Goal: Find specific page/section: Find specific page/section

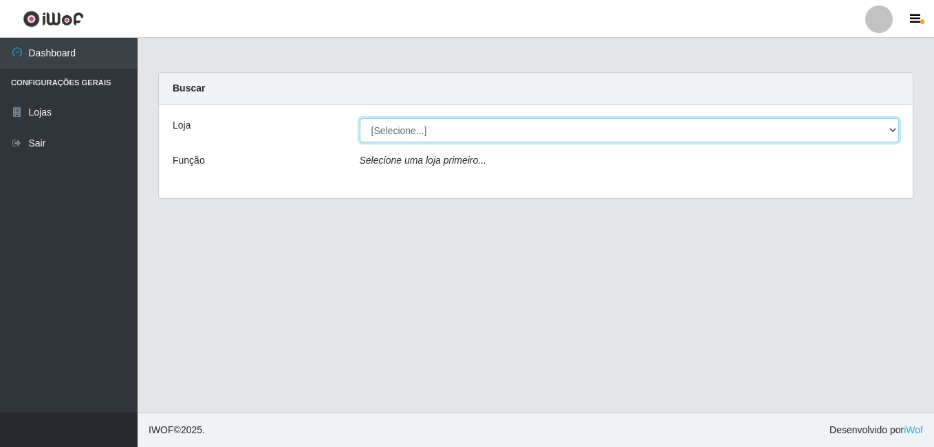
click at [872, 120] on select "[Selecione...] Bemais Supermercados - B1 [GEOGRAPHIC_DATA]" at bounding box center [630, 130] width 540 height 24
select select "403"
click at [360, 118] on select "[Selecione...] Bemais Supermercados - B1 [GEOGRAPHIC_DATA]" at bounding box center [630, 130] width 540 height 24
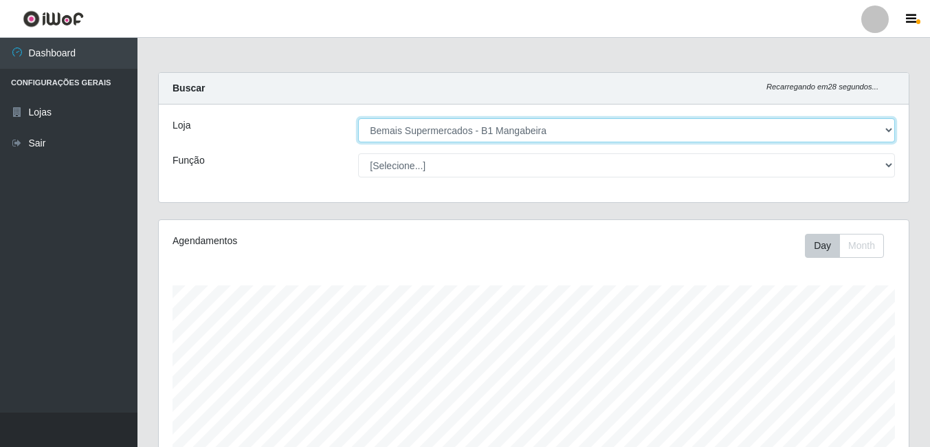
scroll to position [285, 750]
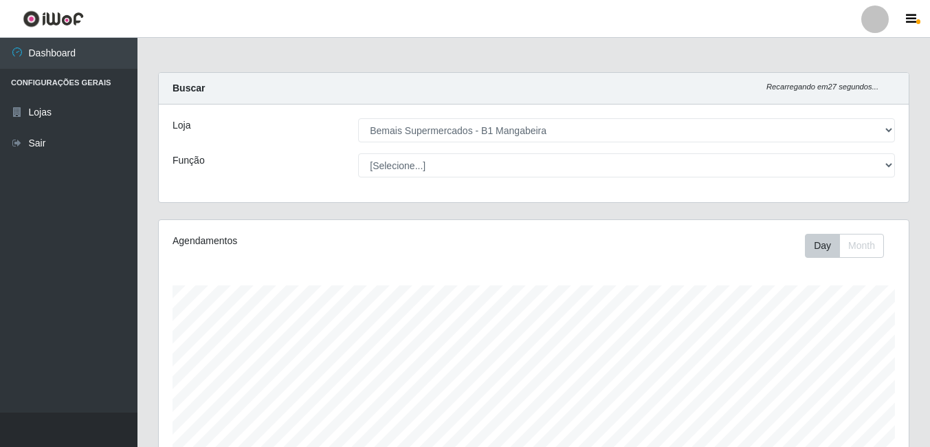
click at [900, 171] on div "[Selecione...] ASG ASG + ASG ++ Balconista de Açougue Balconista de Açougue + B…" at bounding box center [627, 165] width 558 height 24
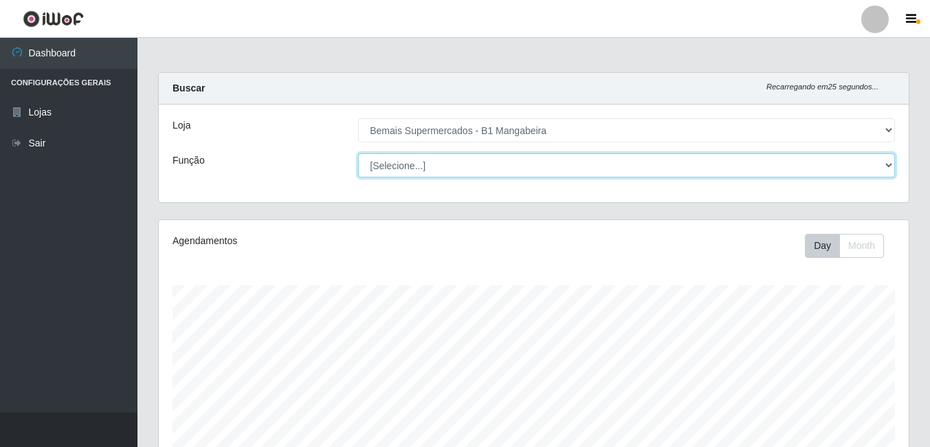
click at [886, 169] on select "[Selecione...] ASG ASG + ASG ++ Balconista de Açougue Balconista de Açougue + B…" at bounding box center [626, 165] width 537 height 24
select select "124"
click at [358, 153] on select "[Selecione...] ASG ASG + ASG ++ Balconista de Açougue Balconista de Açougue + B…" at bounding box center [626, 165] width 537 height 24
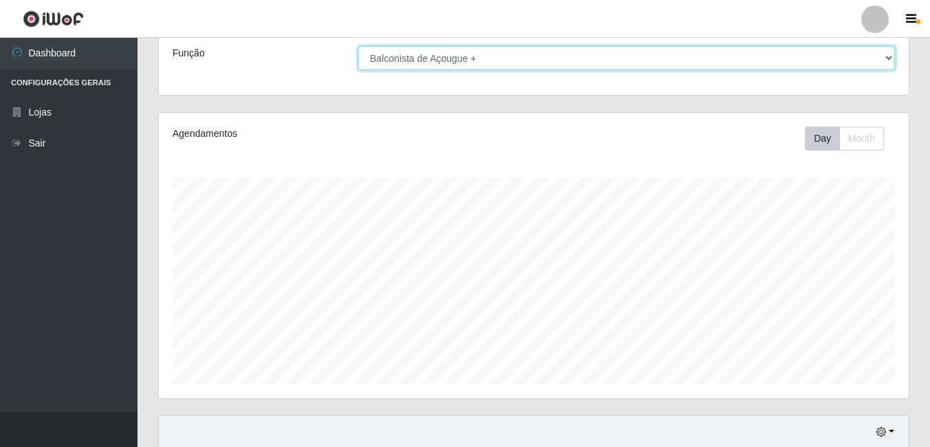
scroll to position [0, 0]
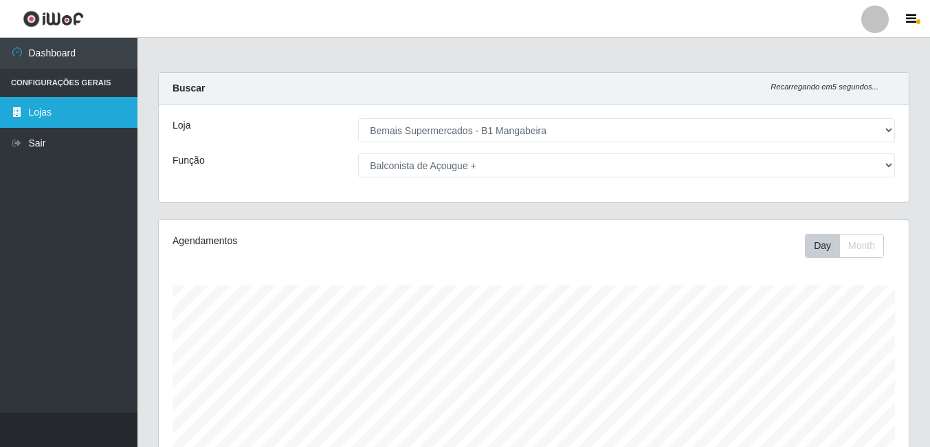
click at [89, 115] on link "Lojas" at bounding box center [68, 112] width 137 height 31
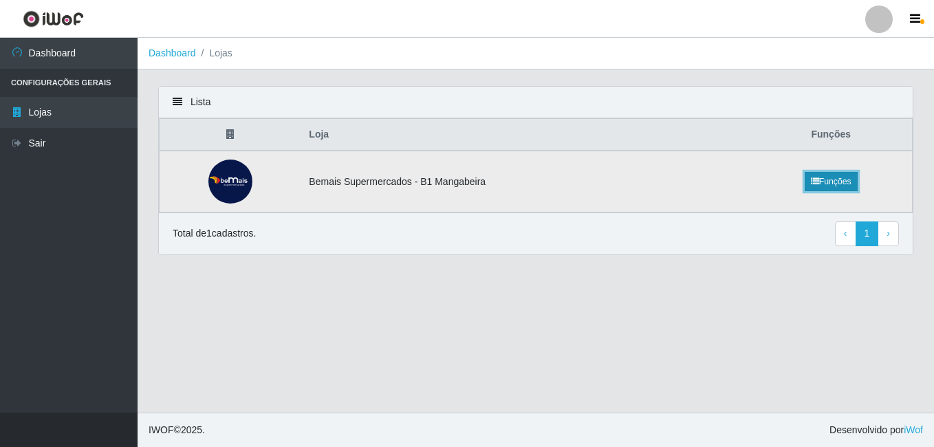
click at [840, 190] on link "Funções" at bounding box center [830, 181] width 53 height 19
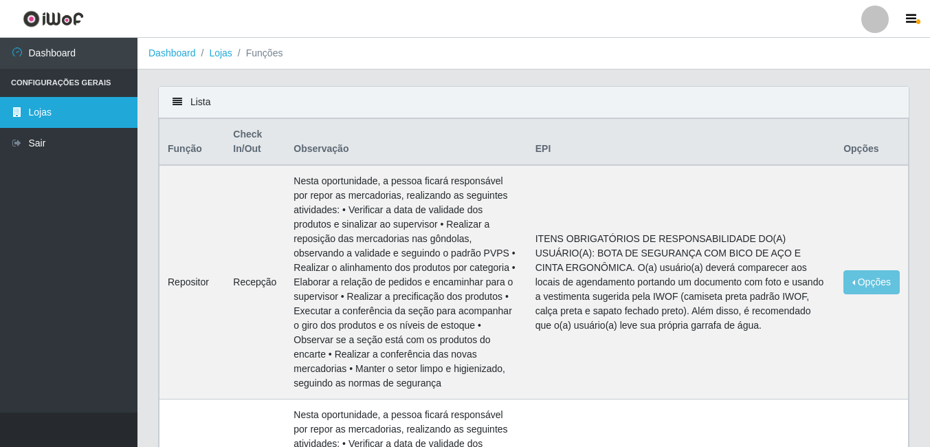
click at [82, 116] on link "Lojas" at bounding box center [68, 112] width 137 height 31
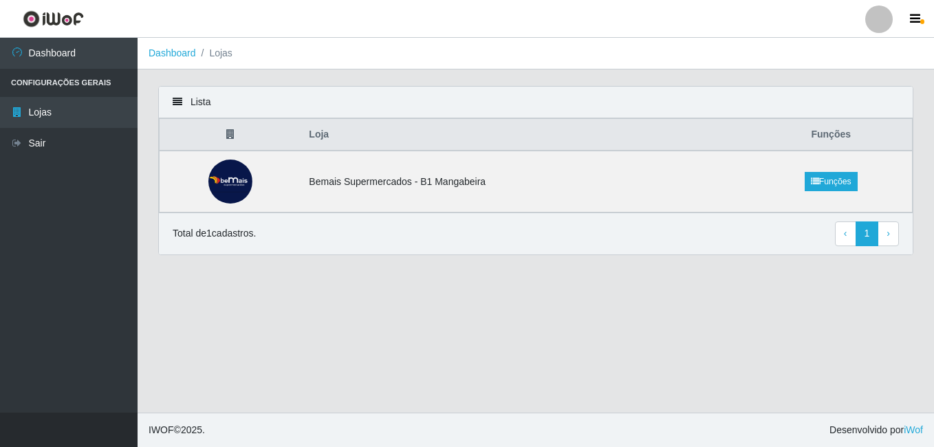
click at [113, 81] on li "Configurações Gerais" at bounding box center [68, 83] width 137 height 28
click at [916, 25] on icon "button" at bounding box center [915, 19] width 10 height 12
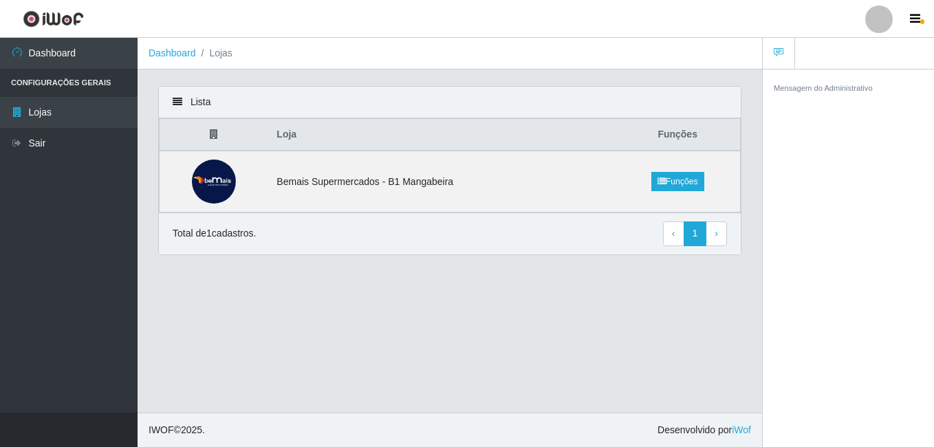
click at [613, 256] on div "Lista Loja Funções Bemais Supermercados - B1 Mangabeira Funções Total de 1 cada…" at bounding box center [450, 179] width 604 height 186
click at [88, 84] on li "Configurações Gerais" at bounding box center [68, 83] width 137 height 28
drag, startPoint x: 766, startPoint y: 324, endPoint x: 885, endPoint y: 331, distance: 119.8
click at [885, 332] on div "Mensagem do Administrativo" at bounding box center [847, 260] width 171 height 383
click at [242, 187] on td at bounding box center [213, 182] width 109 height 62
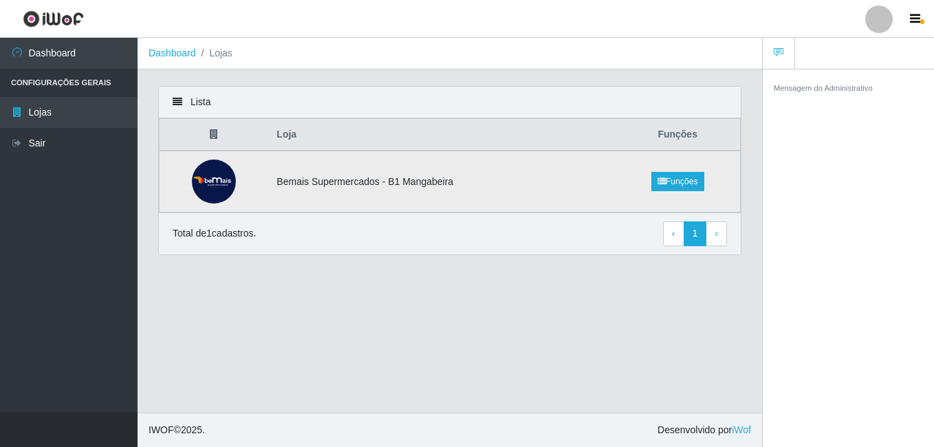
click at [227, 186] on img at bounding box center [214, 181] width 44 height 44
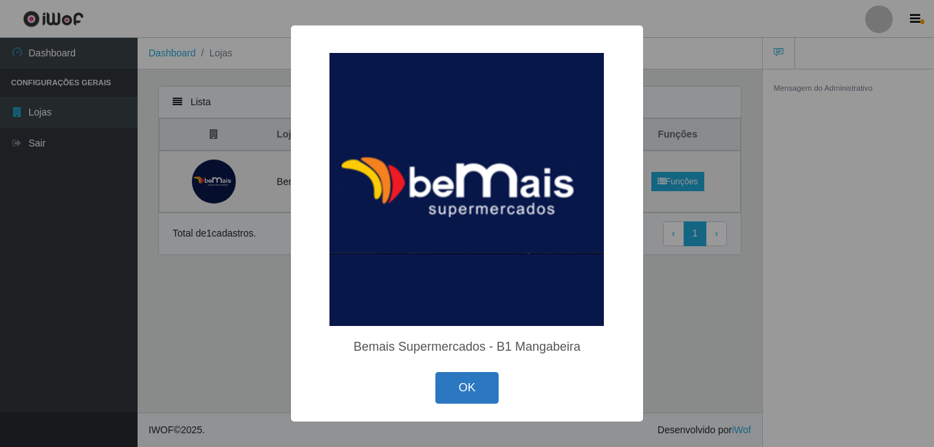
click at [468, 393] on button "OK" at bounding box center [467, 388] width 64 height 32
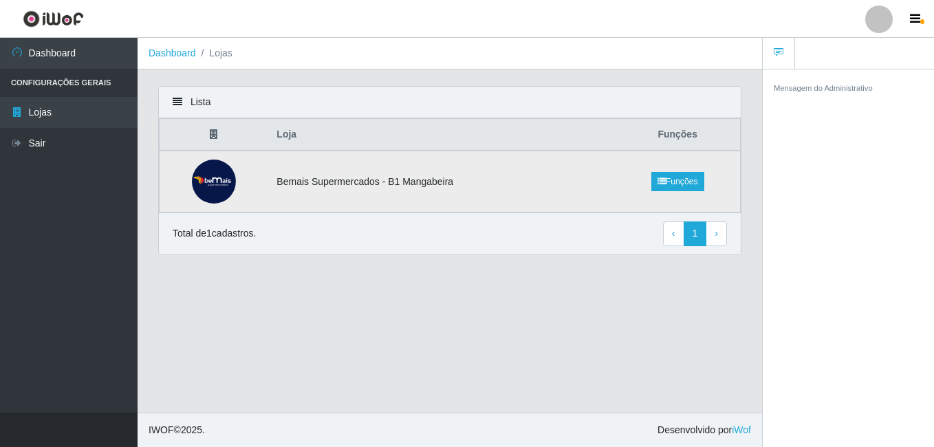
click at [514, 176] on td "Bemais Supermercados - B1 Mangabeira" at bounding box center [441, 182] width 346 height 62
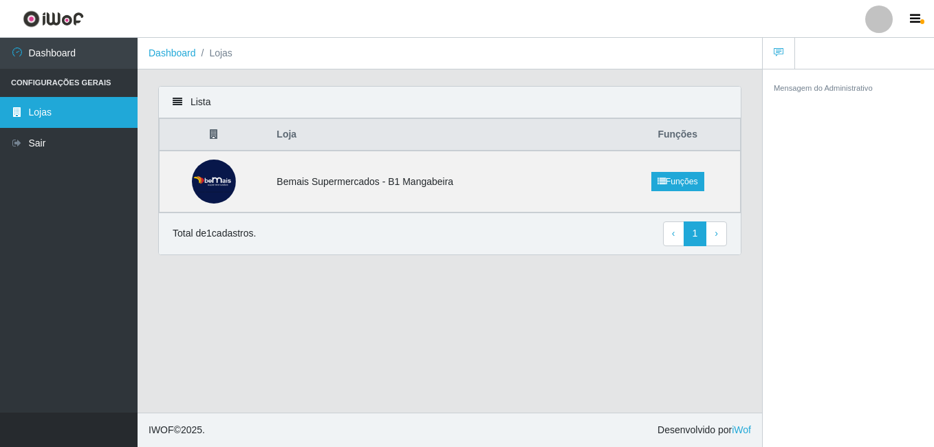
click at [60, 120] on link "Lojas" at bounding box center [68, 112] width 137 height 31
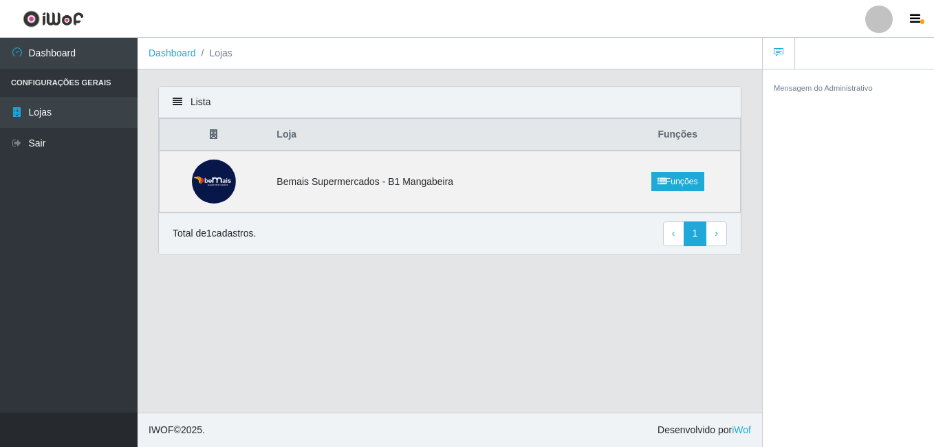
click at [228, 53] on li "Lojas" at bounding box center [214, 53] width 36 height 14
click at [163, 56] on link "Dashboard" at bounding box center [171, 52] width 47 height 11
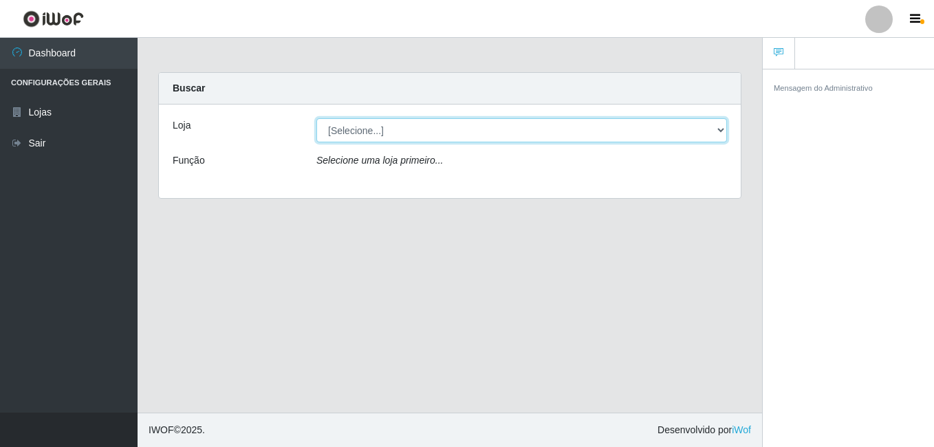
click at [715, 131] on select "[Selecione...] Bemais Supermercados - B1 [GEOGRAPHIC_DATA]" at bounding box center [521, 130] width 410 height 24
select select "403"
click at [316, 118] on select "[Selecione...] Bemais Supermercados - B1 [GEOGRAPHIC_DATA]" at bounding box center [521, 130] width 410 height 24
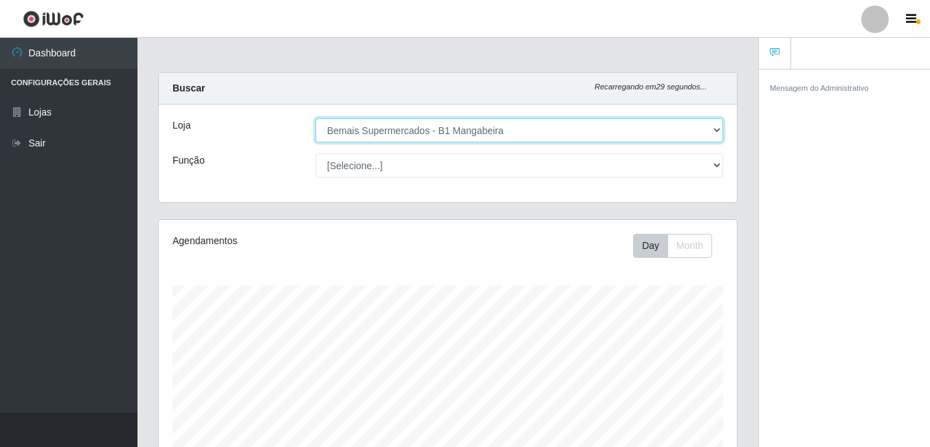
scroll to position [285, 578]
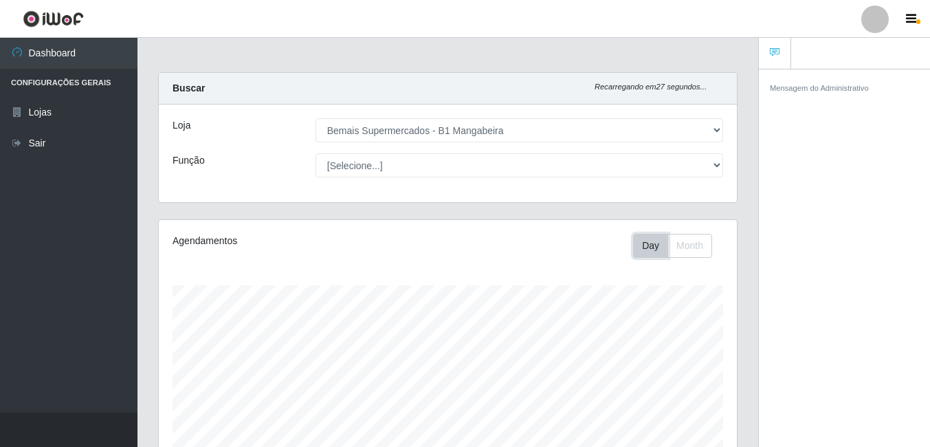
click at [657, 252] on button "Day" at bounding box center [650, 246] width 35 height 24
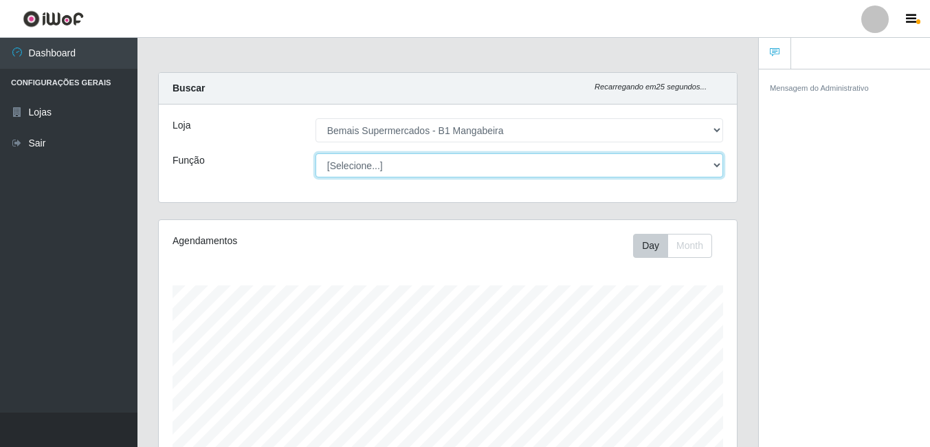
click at [712, 167] on select "[Selecione...] ASG ASG + ASG ++ Balconista de Açougue Balconista de Açougue + B…" at bounding box center [520, 165] width 408 height 24
click at [316, 153] on select "[Selecione...] ASG ASG + ASG ++ Balconista de Açougue Balconista de Açougue + B…" at bounding box center [520, 165] width 408 height 24
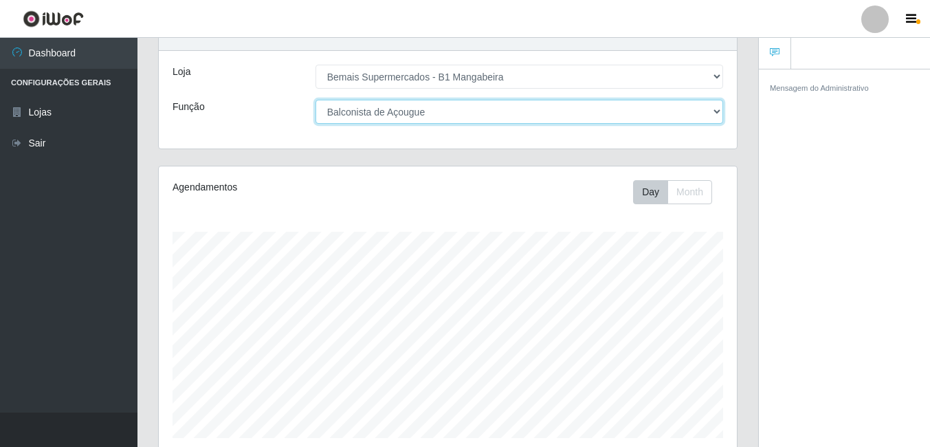
scroll to position [0, 0]
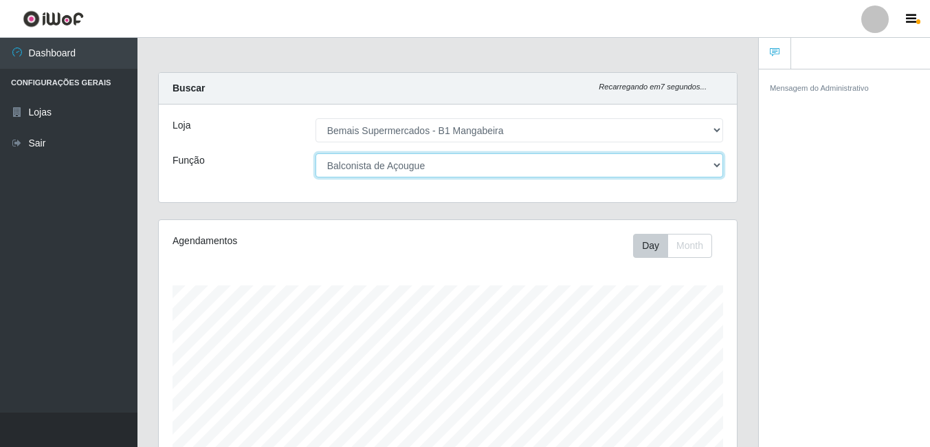
click at [707, 171] on select "[Selecione...] ASG ASG + ASG ++ Balconista de Açougue Balconista de Açougue + B…" at bounding box center [520, 165] width 408 height 24
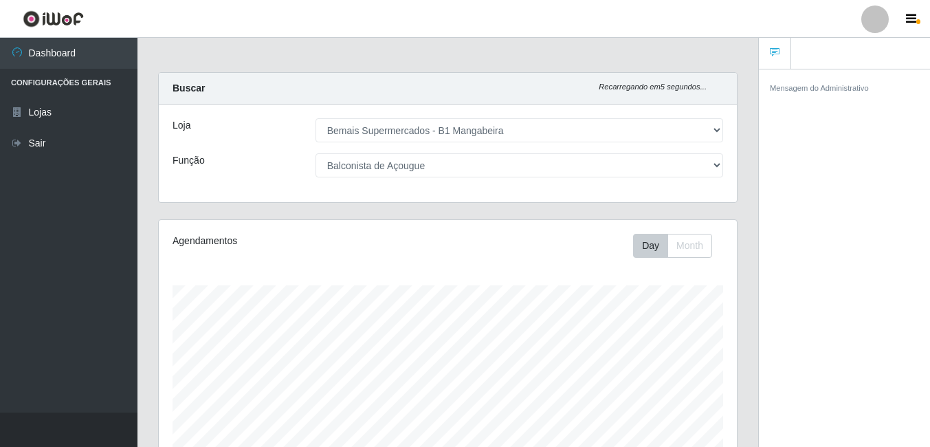
click at [71, 261] on ul "Dashboard Configurações Gerais Lojas Sair" at bounding box center [68, 225] width 137 height 375
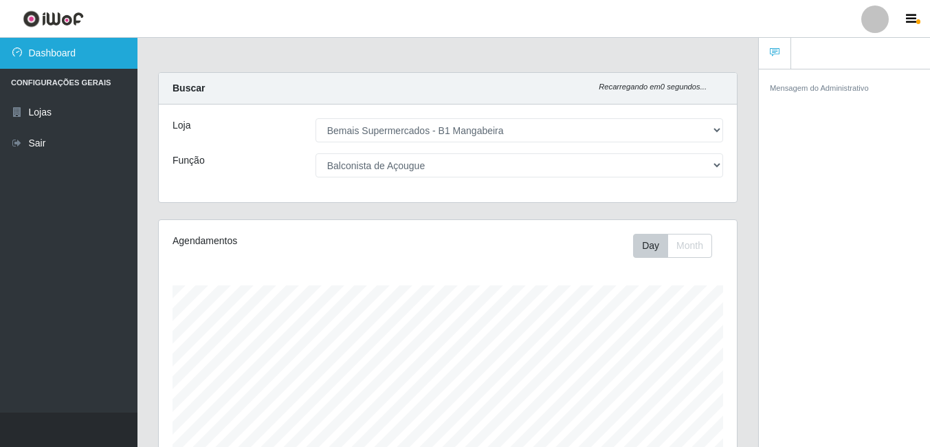
click at [69, 43] on link "Dashboard" at bounding box center [68, 53] width 137 height 31
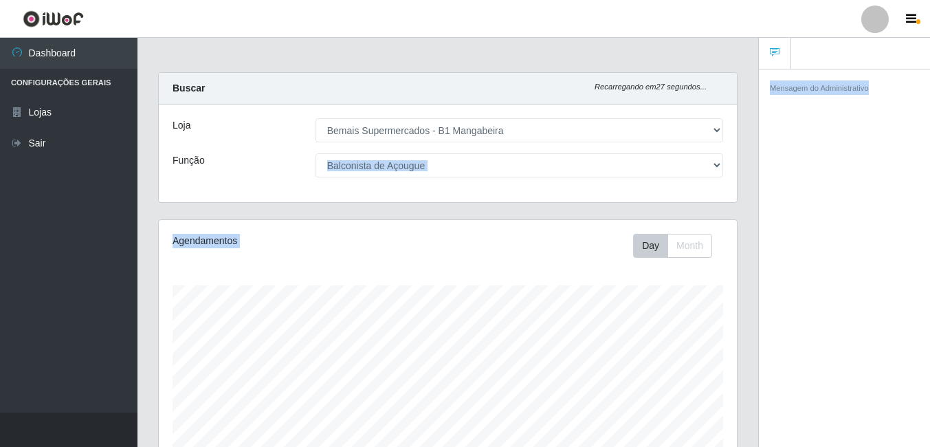
drag, startPoint x: 929, startPoint y: 92, endPoint x: 934, endPoint y: 171, distance: 79.2
click at [930, 171] on html "Perfil Alterar Senha Sair Dashboard Configurações Gerais Lojas Sair Carregando.…" at bounding box center [465, 334] width 930 height 668
drag, startPoint x: 934, startPoint y: 171, endPoint x: 776, endPoint y: 208, distance: 161.6
click at [777, 208] on div "Mensagem do Administrativo" at bounding box center [844, 260] width 171 height 383
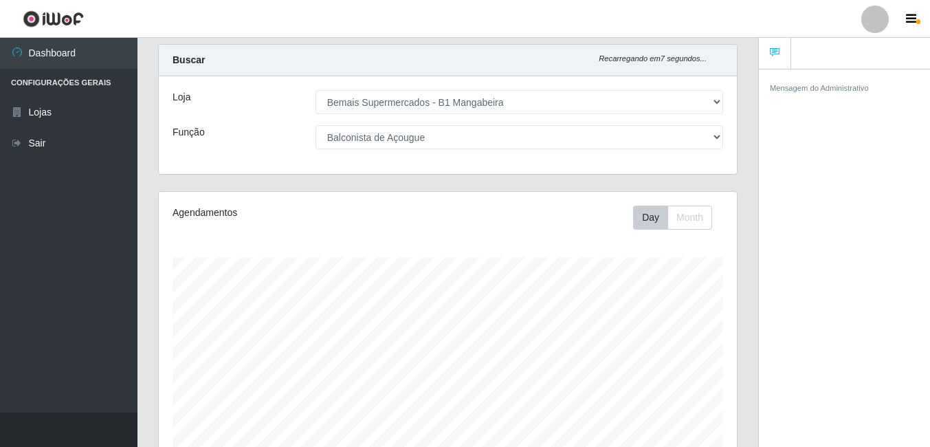
scroll to position [21, 0]
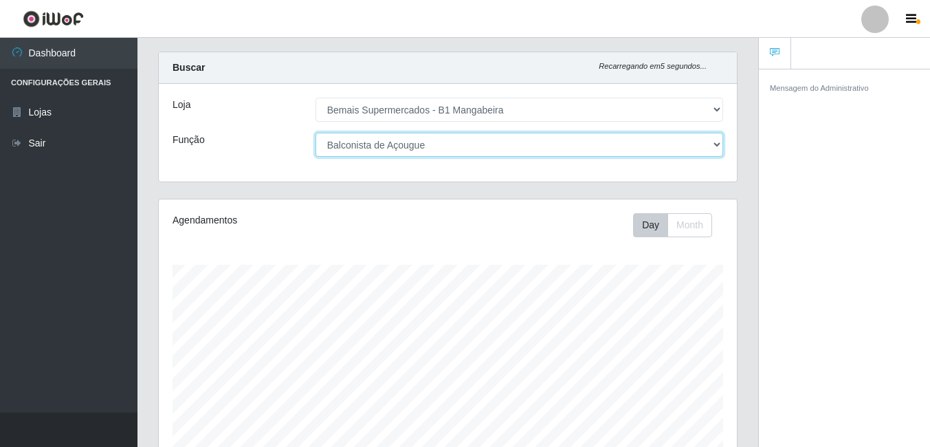
click at [696, 137] on select "[Selecione...] ASG ASG + ASG ++ Balconista de Açougue Balconista de Açougue + B…" at bounding box center [520, 145] width 408 height 24
select select "124"
click at [316, 133] on select "[Selecione...] ASG ASG + ASG ++ Balconista de Açougue Balconista de Açougue + B…" at bounding box center [520, 145] width 408 height 24
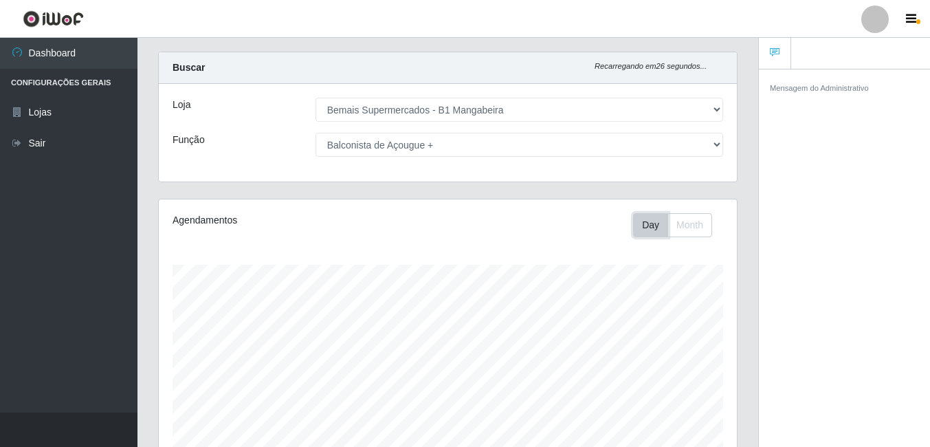
click at [651, 224] on button "Day" at bounding box center [650, 225] width 35 height 24
